Goal: Task Accomplishment & Management: Use online tool/utility

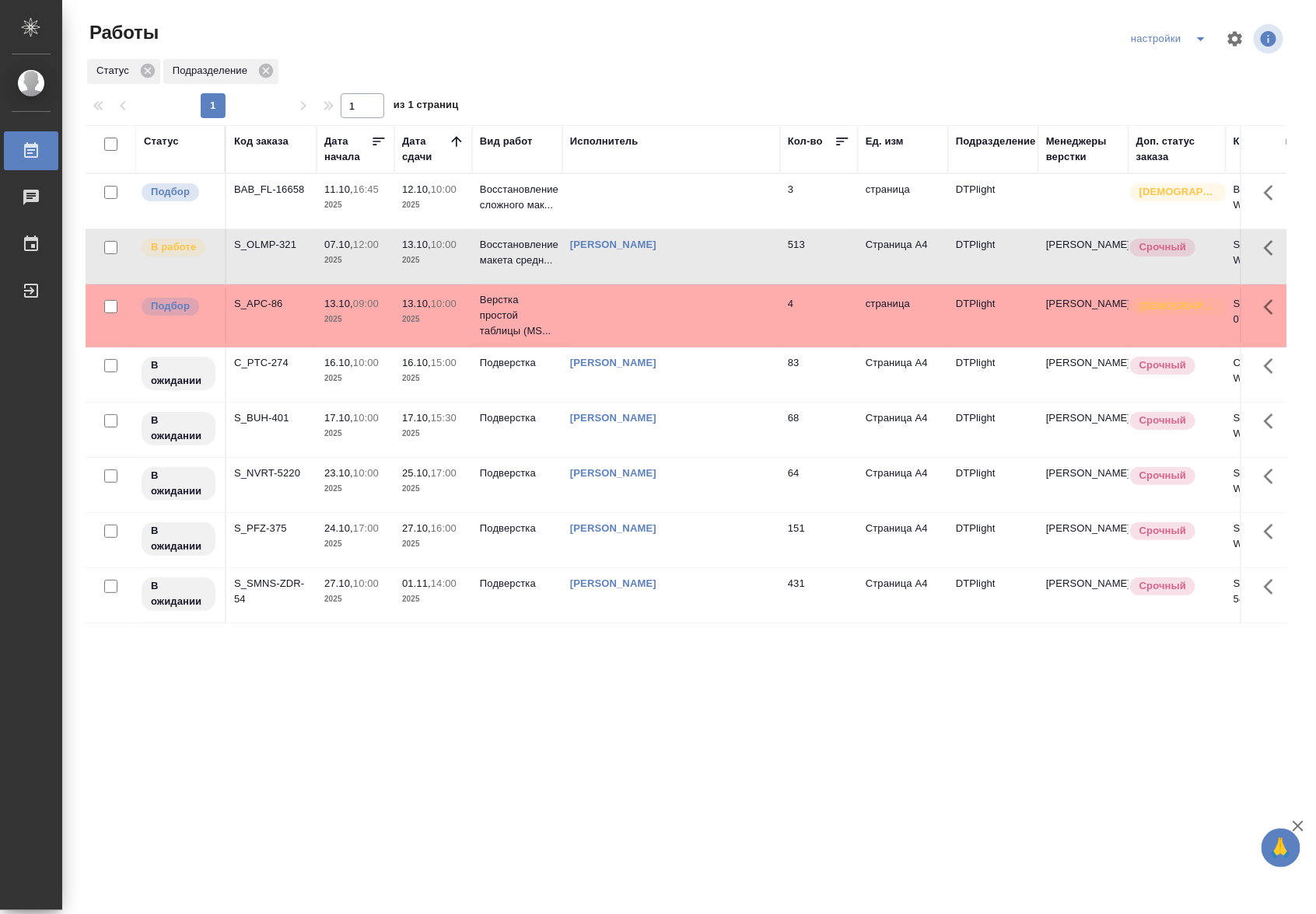
click at [623, 311] on td at bounding box center [671, 315] width 218 height 54
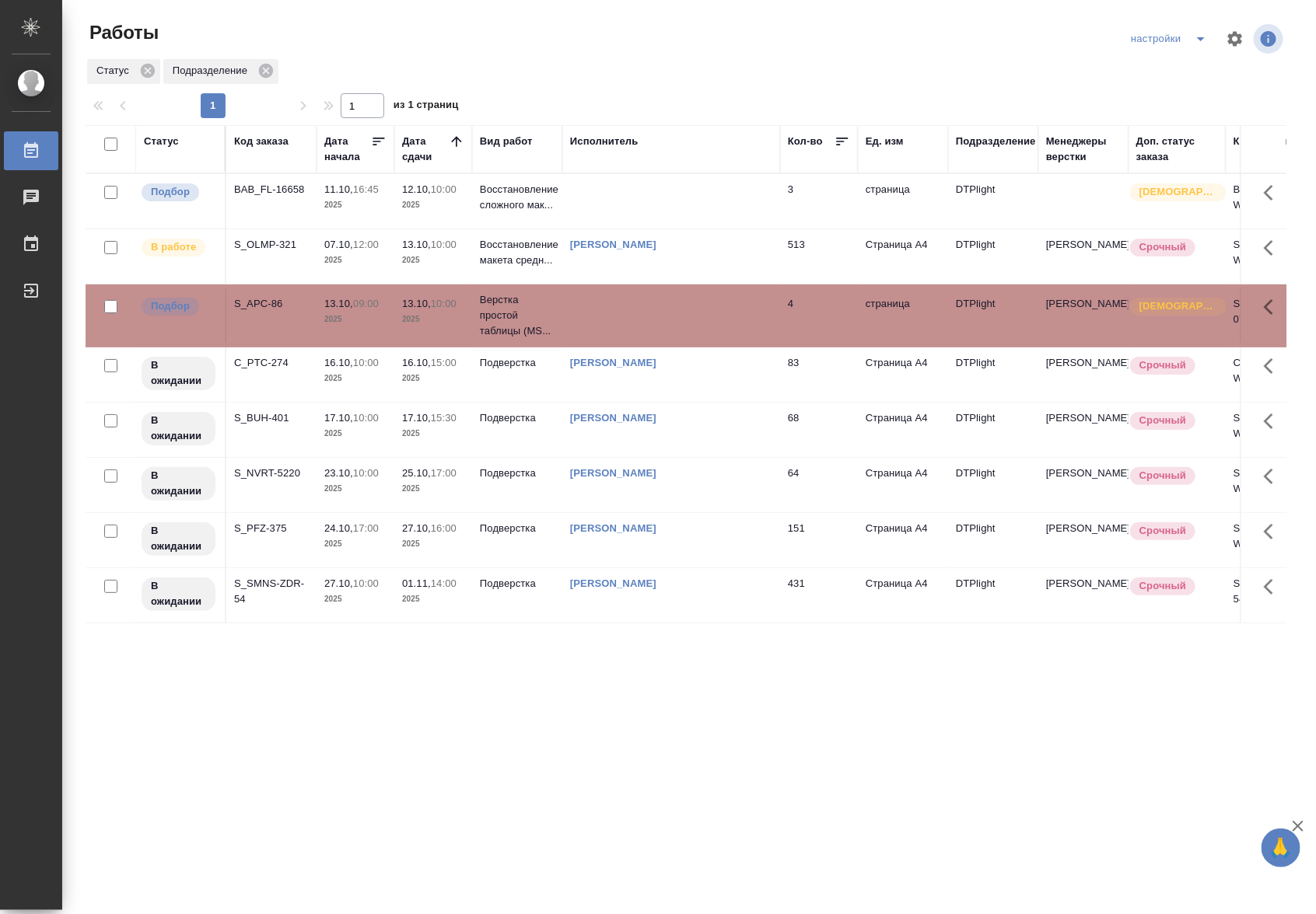
click at [623, 311] on td at bounding box center [671, 315] width 218 height 54
click at [679, 775] on div ".cls-1 fill:#fff; AWATERA Riianova Anna Работы 0 Чаты График Выйти Работы настр…" at bounding box center [658, 457] width 1316 height 914
click at [693, 63] on div "Статус Подразделение" at bounding box center [686, 71] width 1201 height 28
click at [565, 254] on td "Риянова Анна Александровна" at bounding box center [671, 256] width 218 height 54
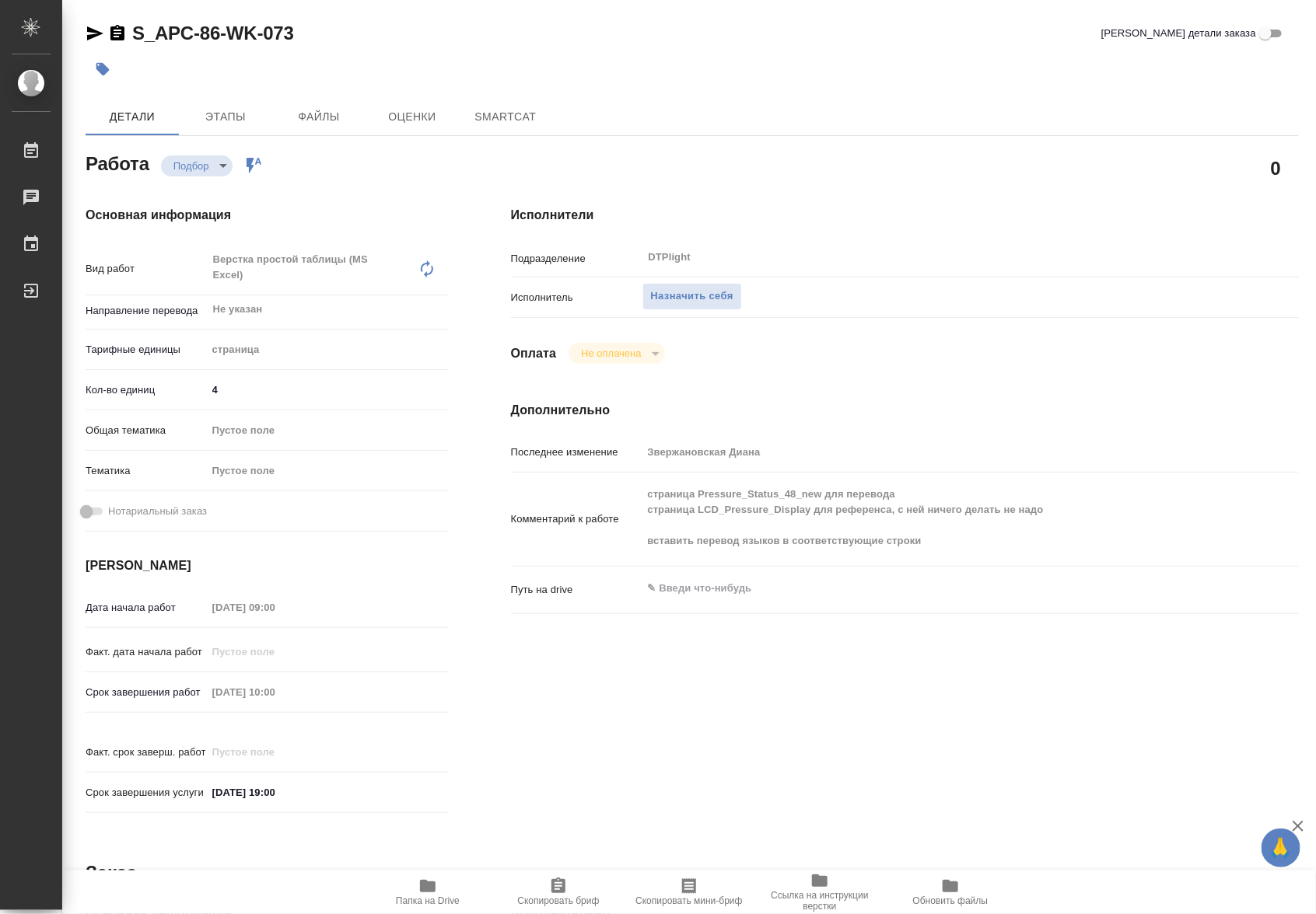
type textarea "x"
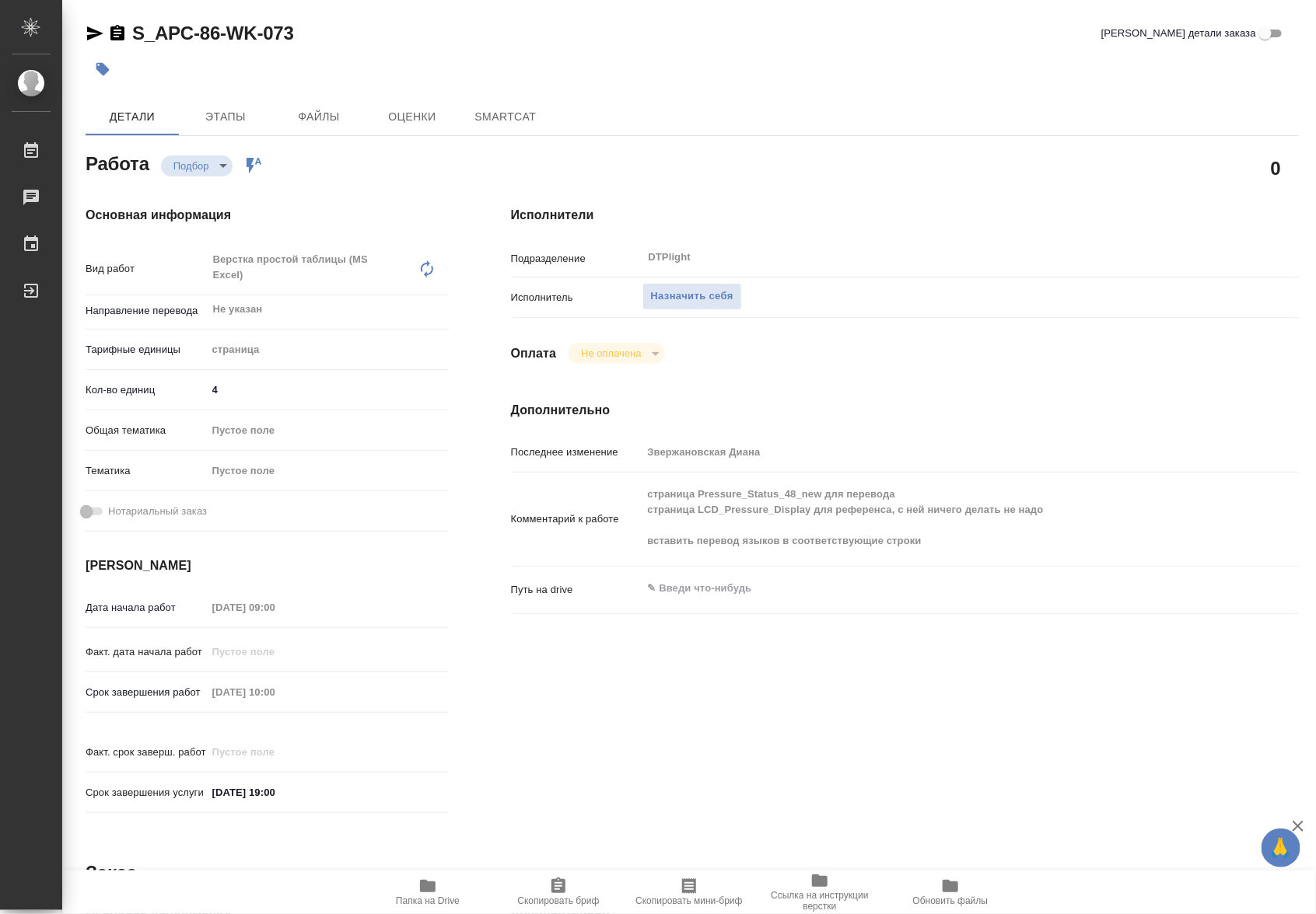
type textarea "x"
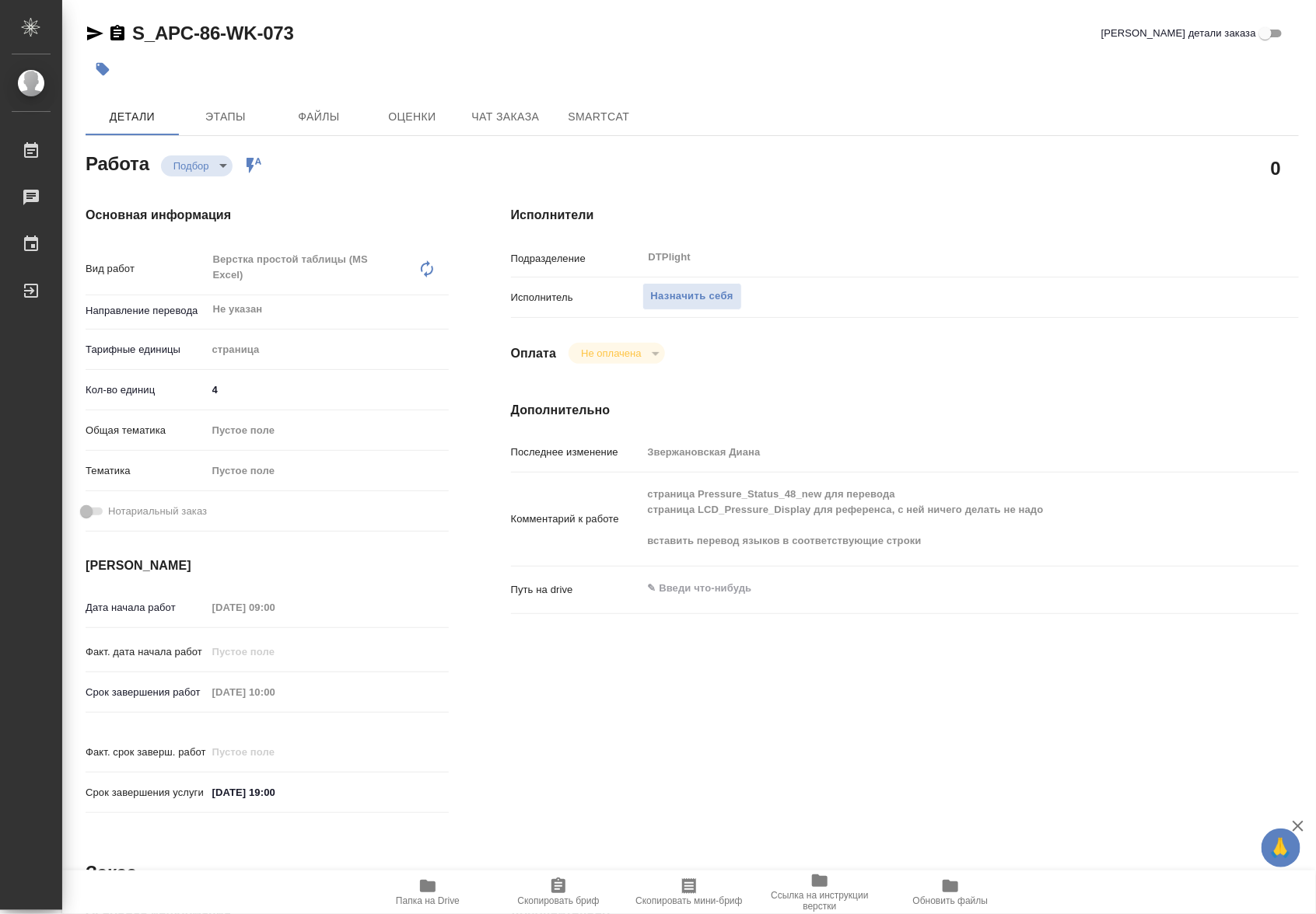
type textarea "x"
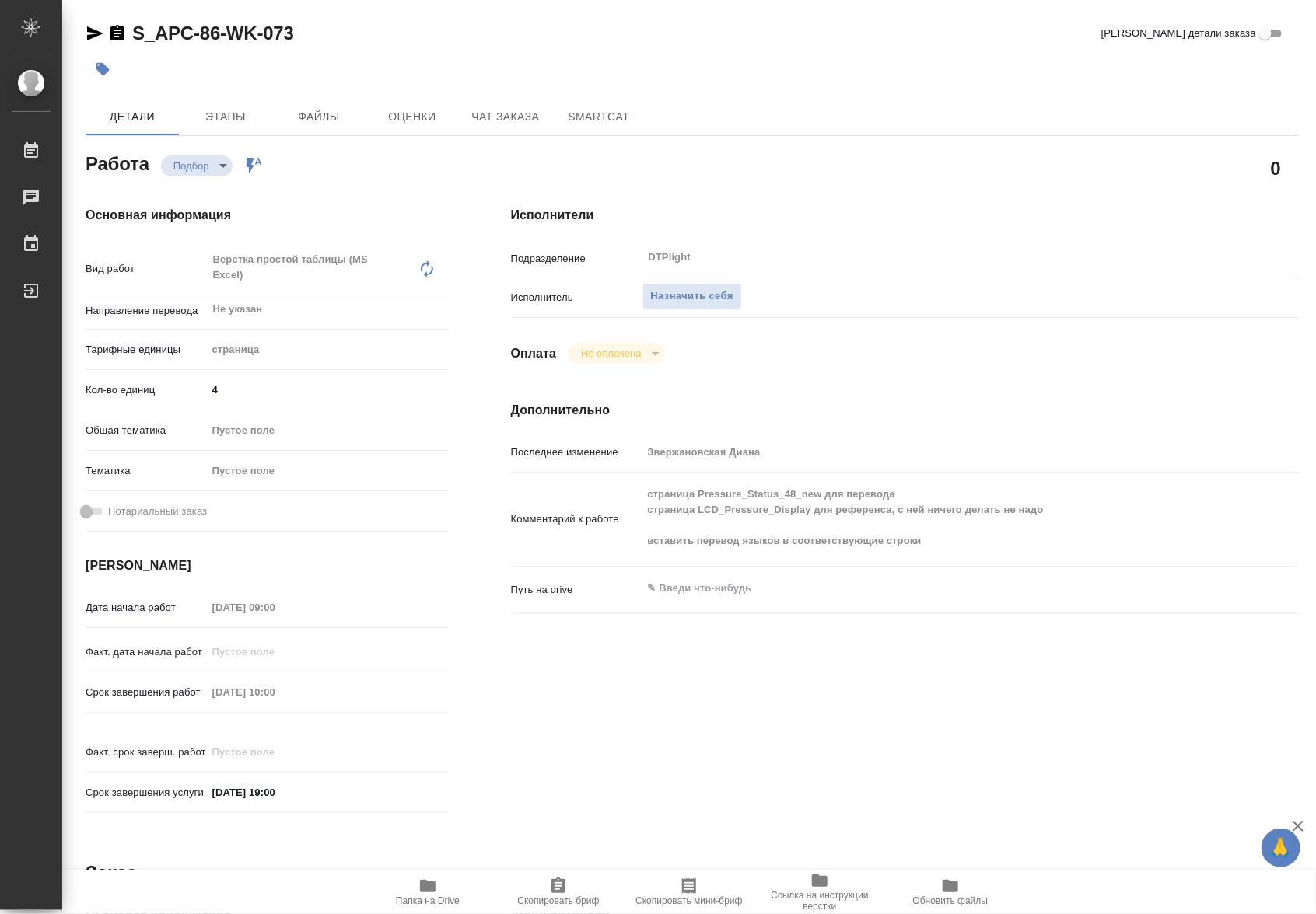
type textarea "x"
